Goal: Task Accomplishment & Management: Complete application form

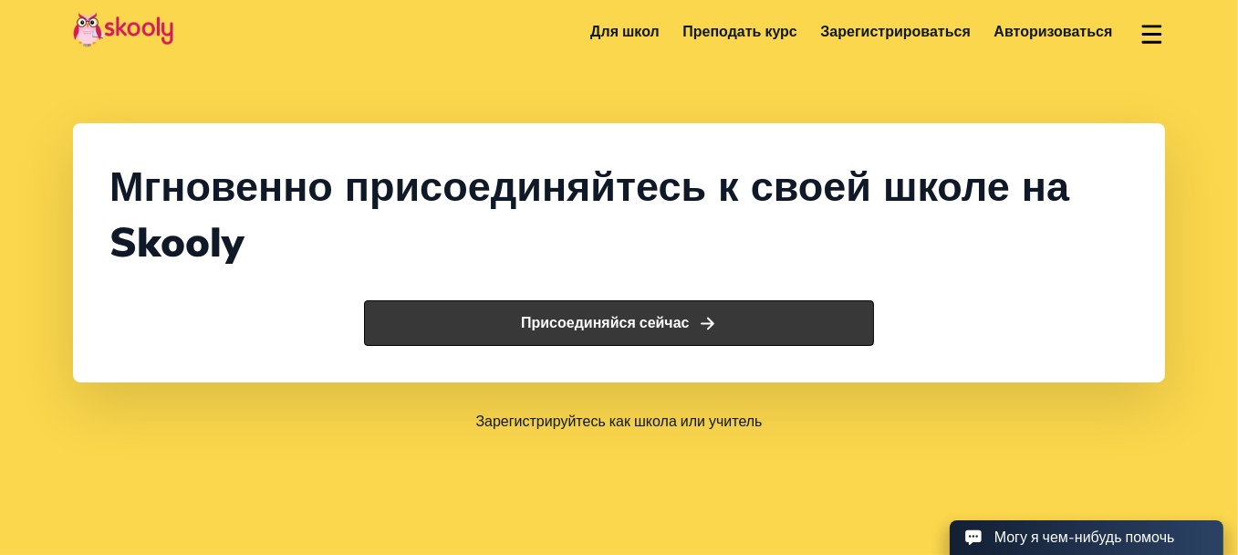
click at [588, 339] on button "Присоединяйся сейчас" at bounding box center [619, 323] width 510 height 46
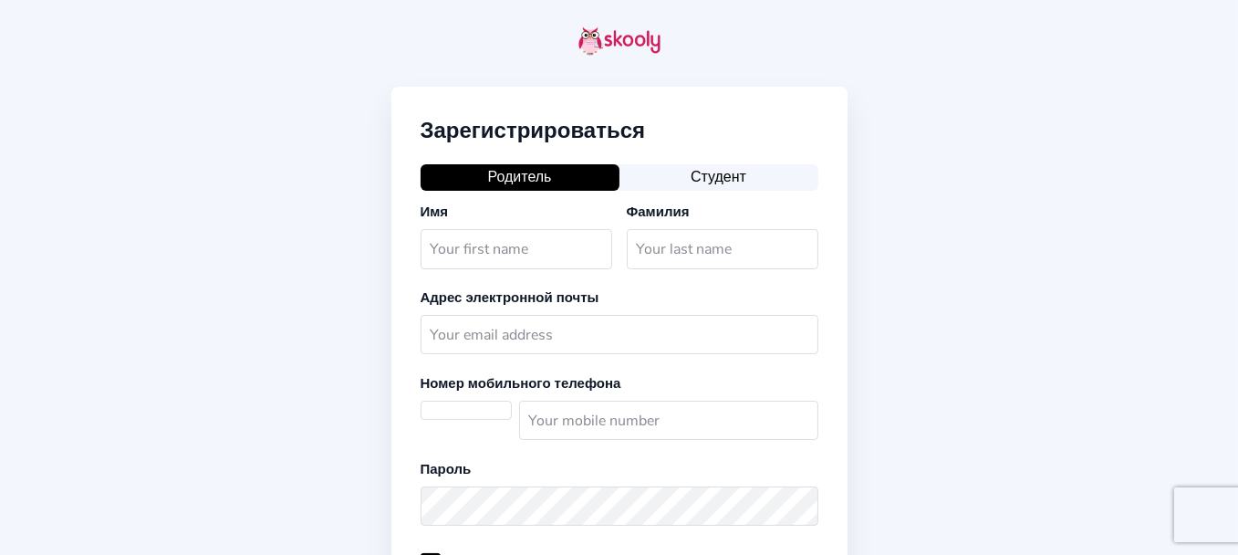
select select "RU"
click at [469, 254] on input "text" at bounding box center [517, 248] width 192 height 39
type input "Манзура"
click at [651, 255] on input "text" at bounding box center [723, 248] width 192 height 39
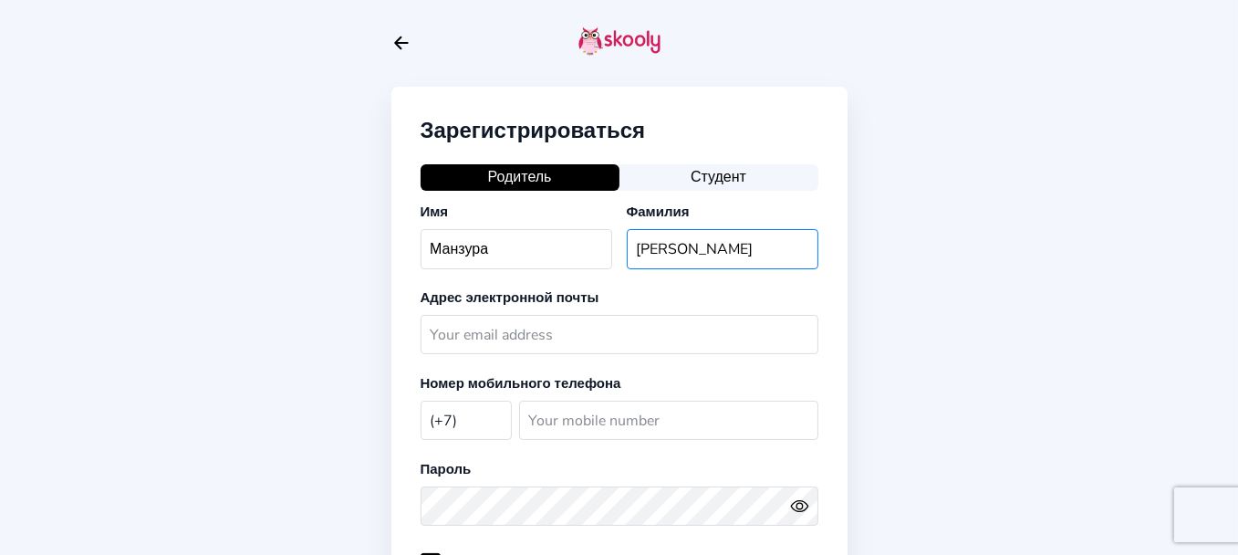
type input "Султанова"
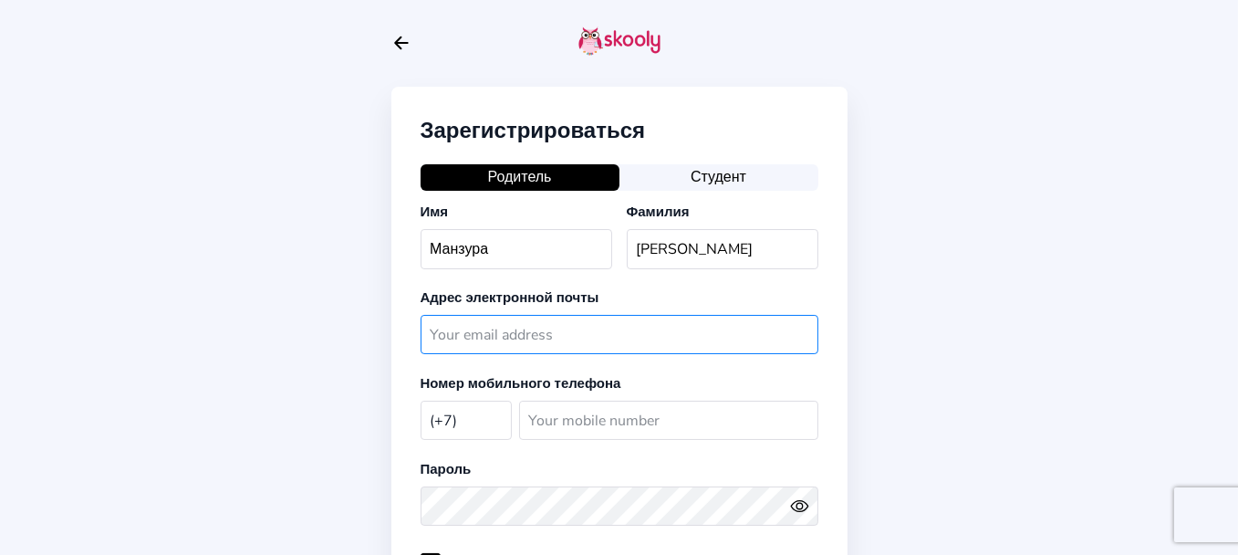
click at [532, 339] on input "text" at bounding box center [620, 334] width 398 height 39
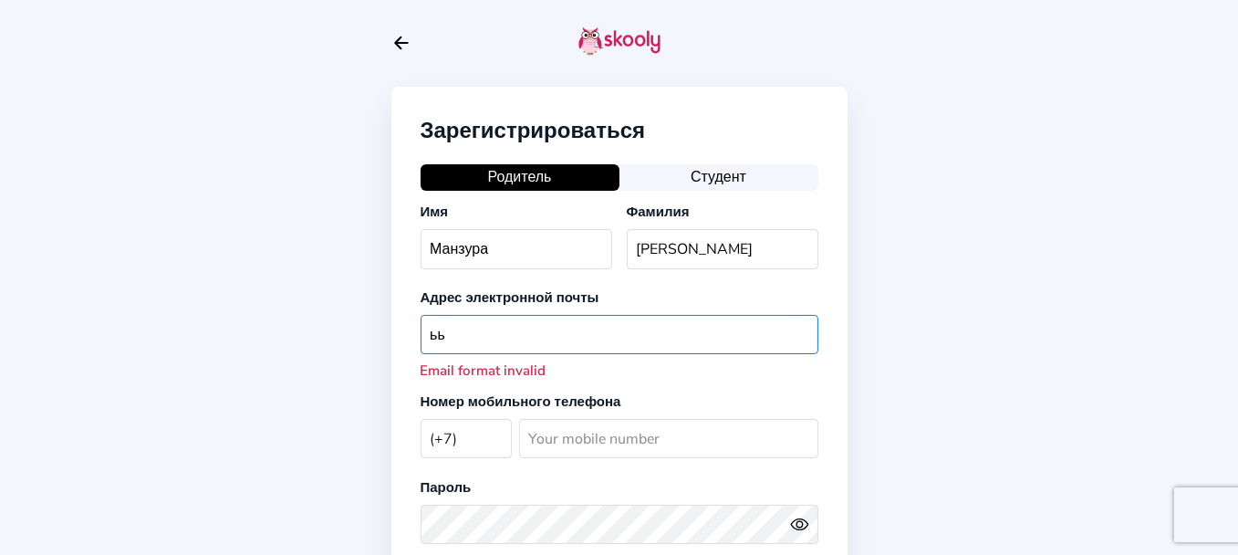
type input "ь"
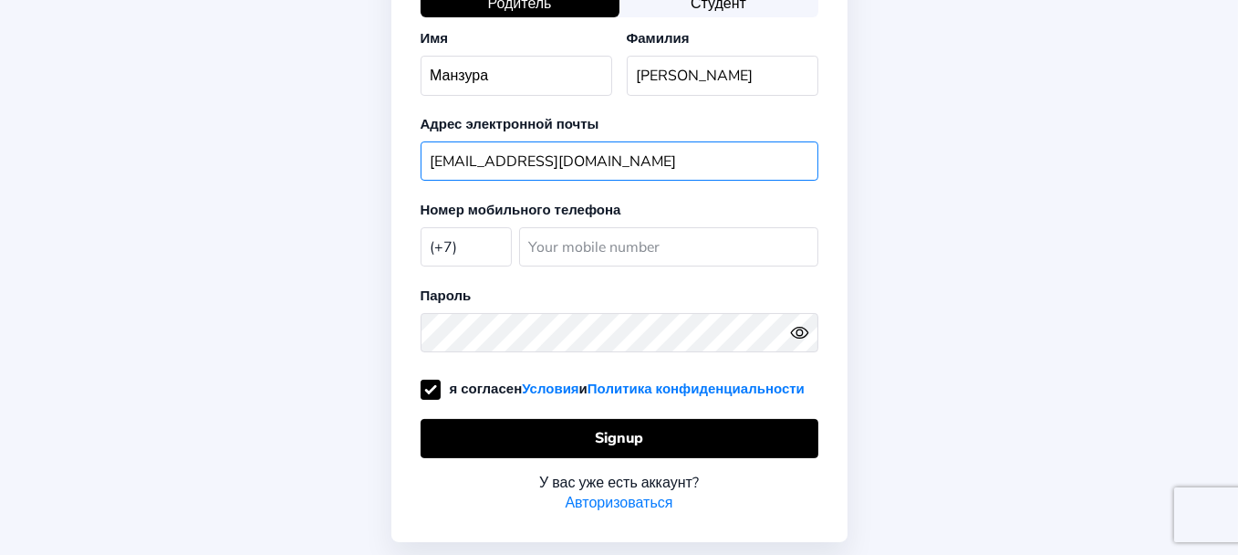
scroll to position [182, 0]
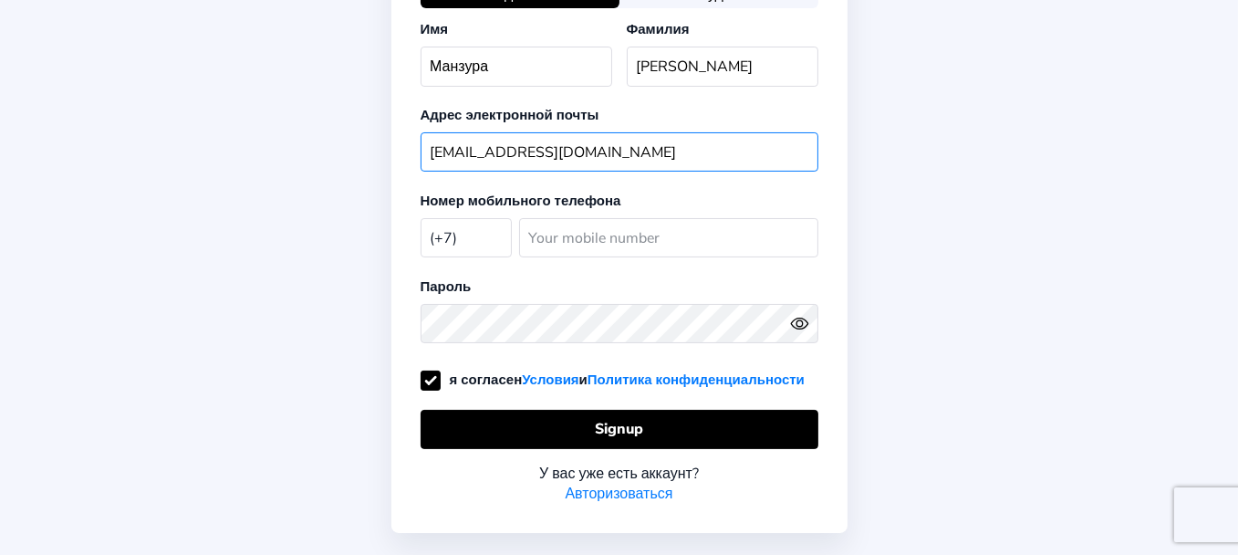
type input "mm-sultan65@mail.ru"
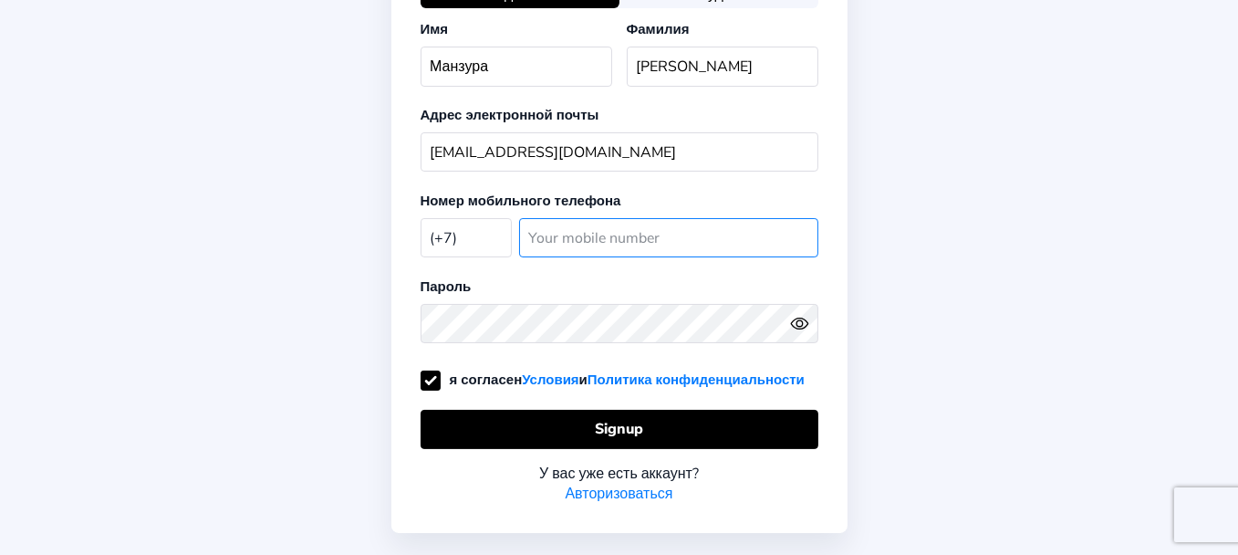
click at [556, 247] on input "number" at bounding box center [668, 237] width 299 height 39
type input "9806185782"
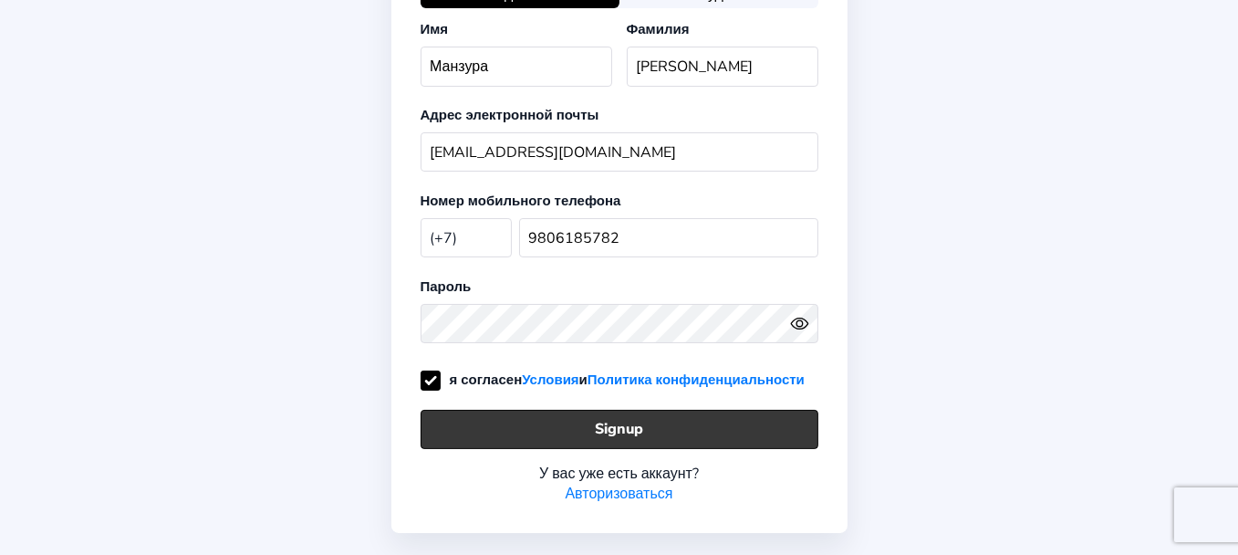
click at [607, 443] on button "Signup" at bounding box center [620, 429] width 398 height 39
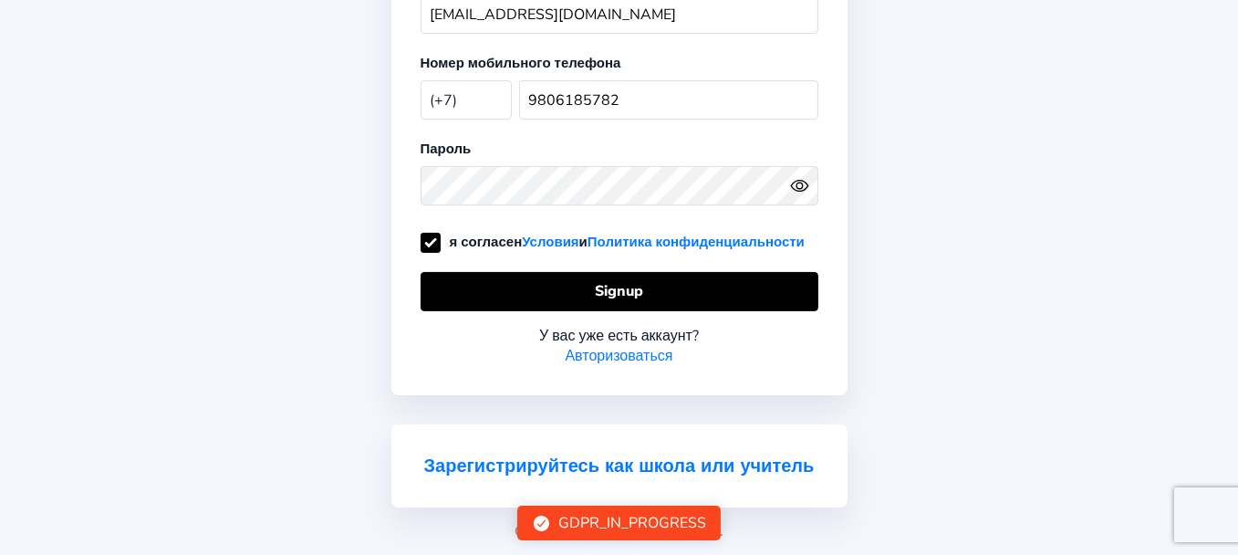
scroll to position [370, 0]
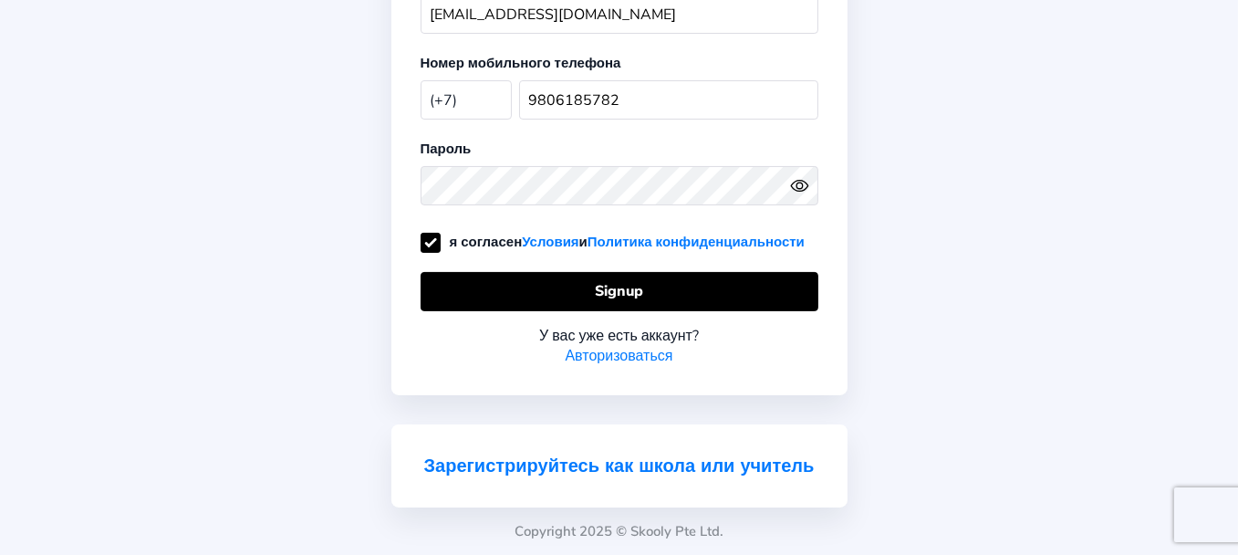
click at [631, 453] on link "Зарегистрируйтесь как школа или учитель" at bounding box center [619, 465] width 391 height 25
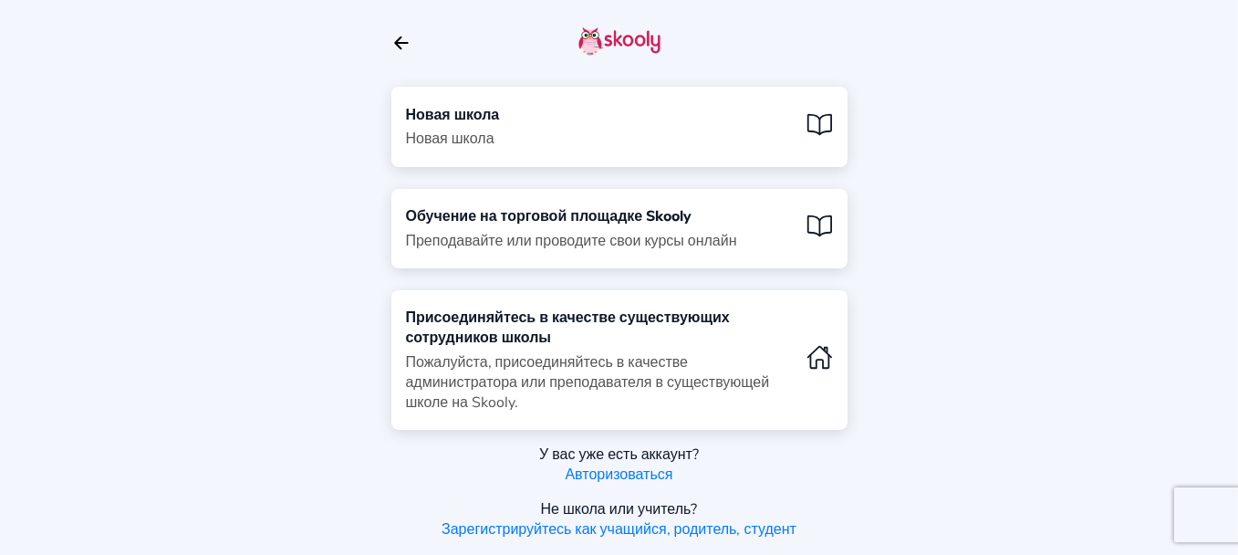
click at [394, 46] on icon "Arrow Back" at bounding box center [401, 43] width 20 height 20
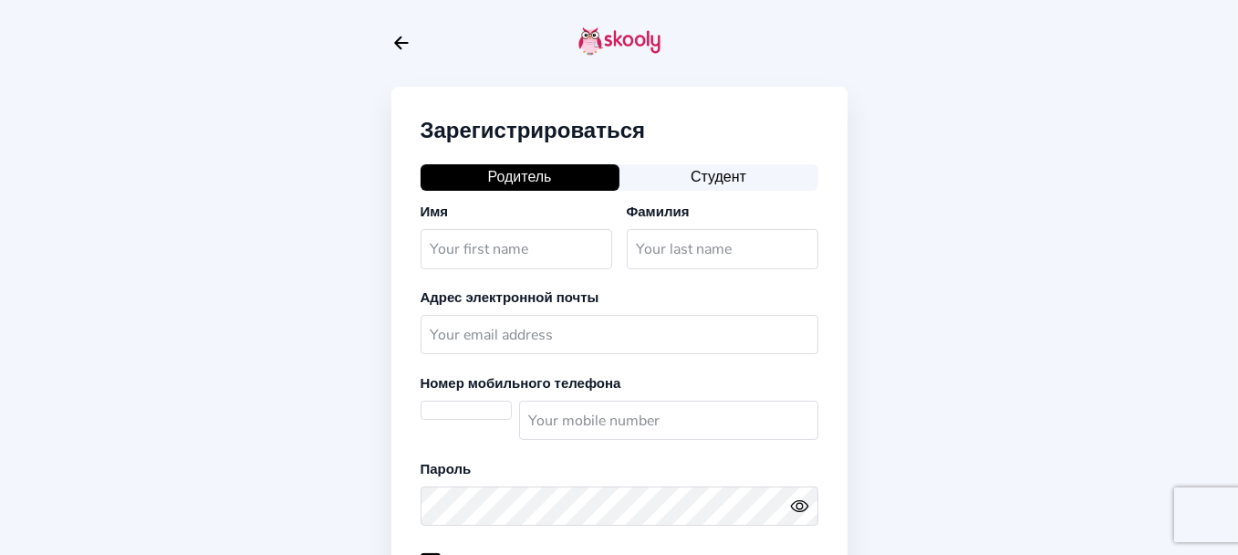
select select "RU"
type input "9806185782"
click at [602, 180] on button "Родитель" at bounding box center [520, 177] width 199 height 26
click at [612, 37] on img at bounding box center [619, 40] width 82 height 29
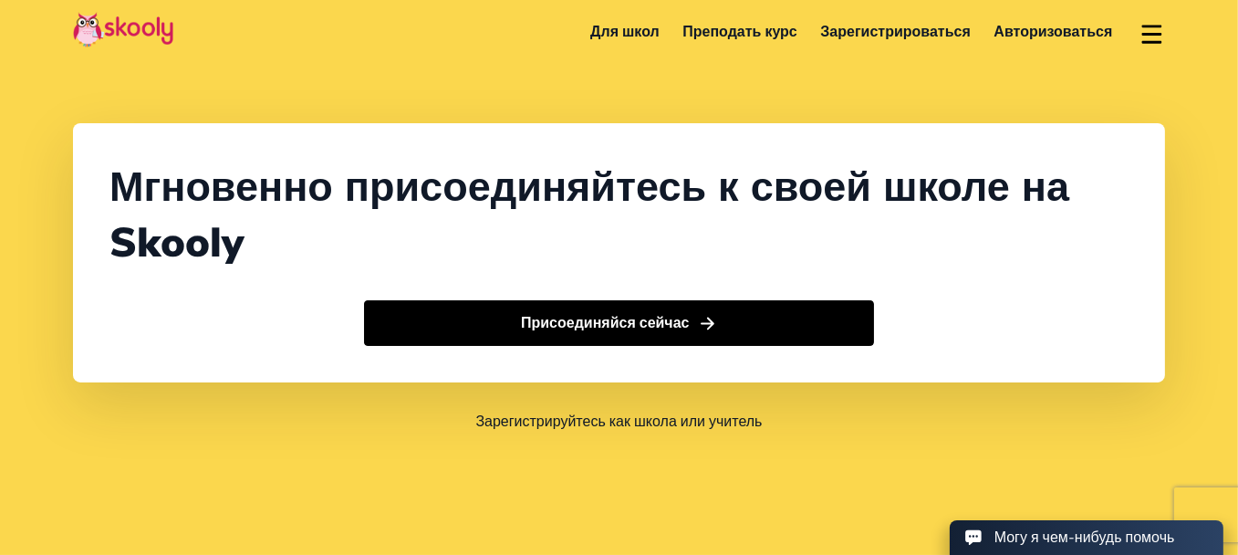
select select "7"
select select "[GEOGRAPHIC_DATA]"
select select "[GEOGRAPHIC_DATA]/[GEOGRAPHIC_DATA]"
click at [754, 35] on link "Преподать курс" at bounding box center [741, 31] width 138 height 29
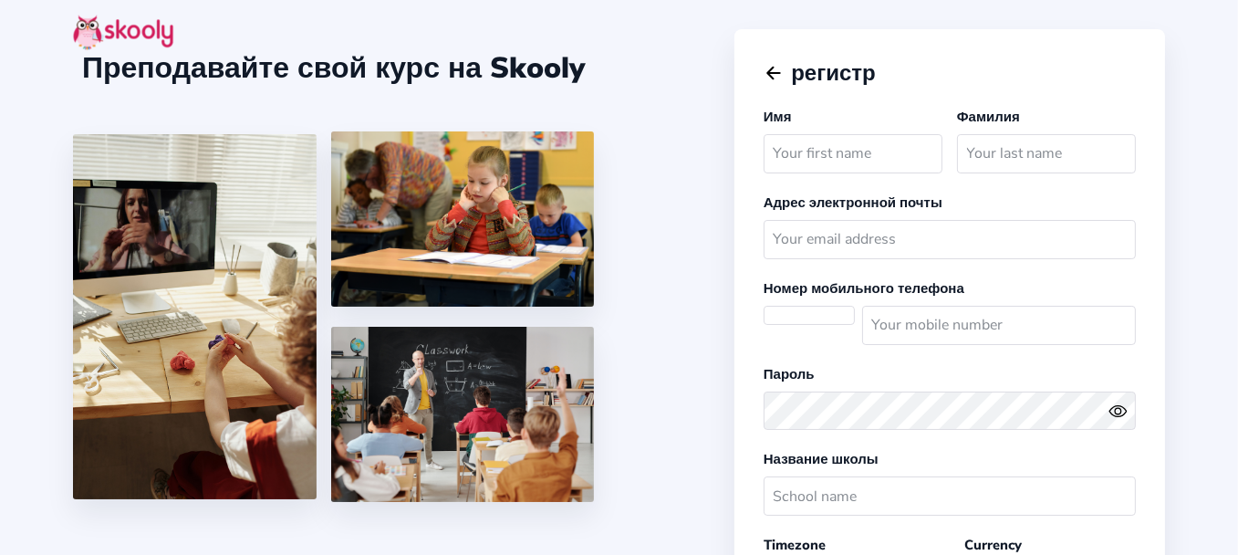
select select
select select "[GEOGRAPHIC_DATA]/[GEOGRAPHIC_DATA]"
select select "RUB ₽"
select select "RU"
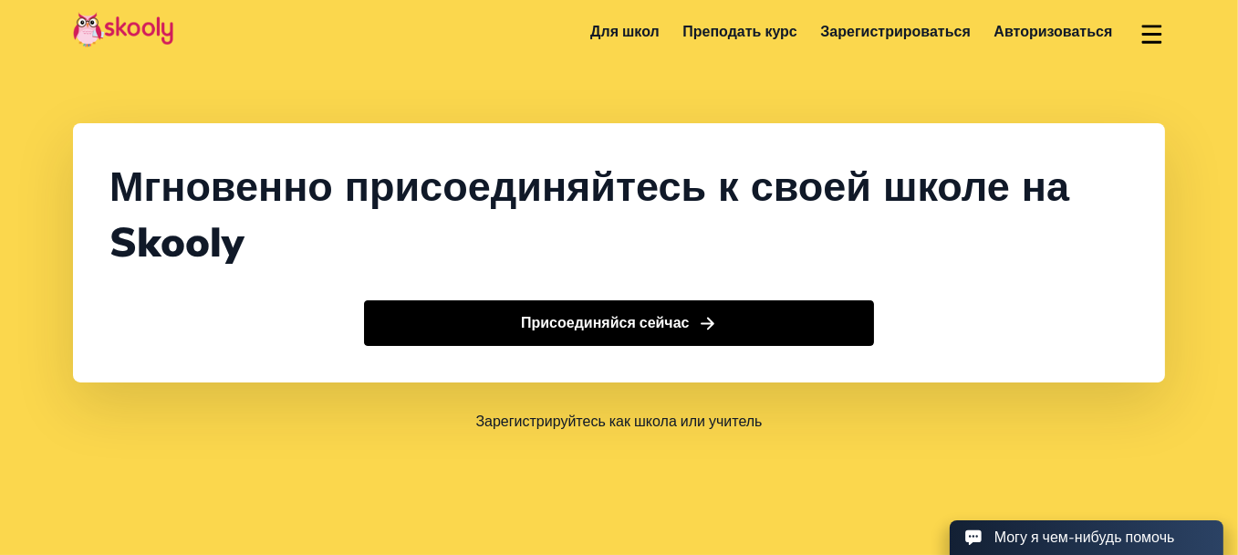
select select "7"
select select "[GEOGRAPHIC_DATA]"
select select "[GEOGRAPHIC_DATA]/[GEOGRAPHIC_DATA]"
click at [1040, 30] on link "Авторизоваться" at bounding box center [1054, 31] width 142 height 29
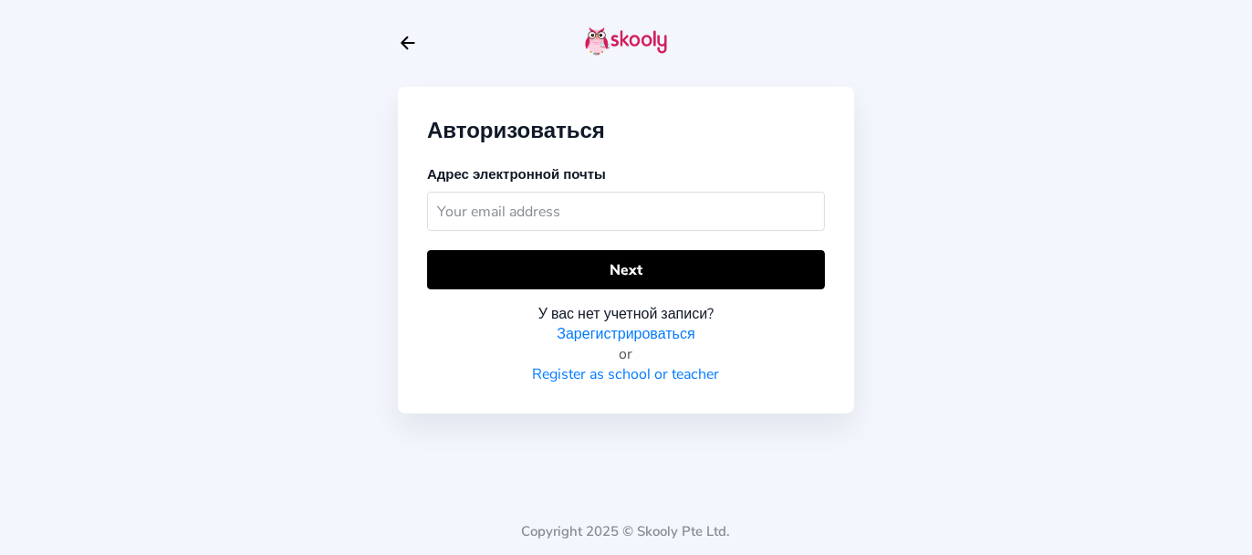
click at [497, 213] on input "text" at bounding box center [626, 211] width 398 height 39
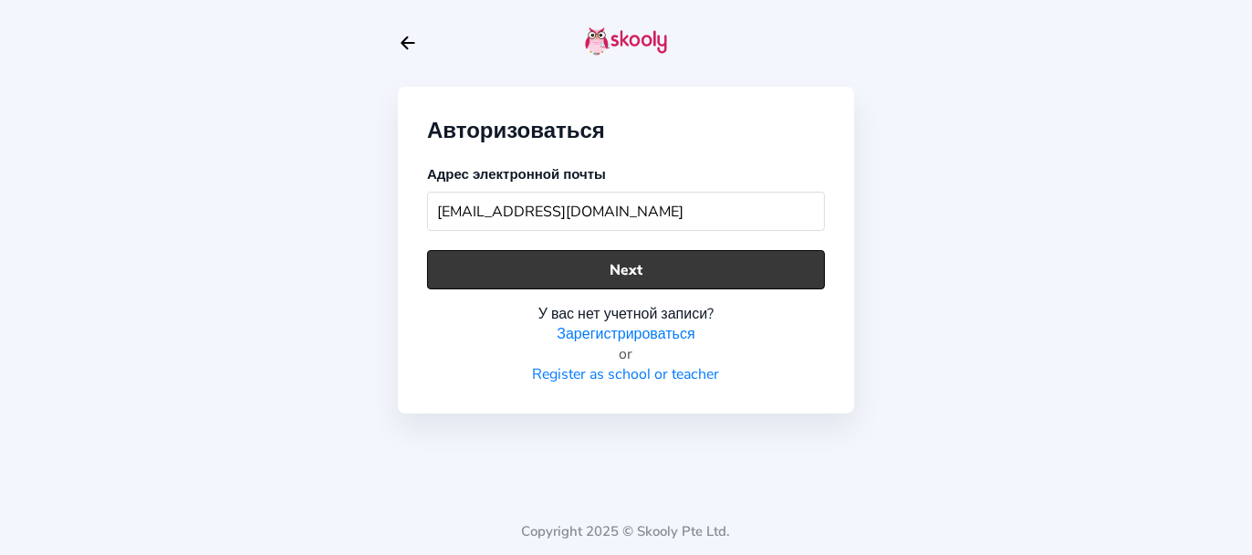
type input "[EMAIL_ADDRESS][DOMAIN_NAME]"
click at [586, 282] on button "Next" at bounding box center [626, 269] width 398 height 39
